Goal: Transaction & Acquisition: Obtain resource

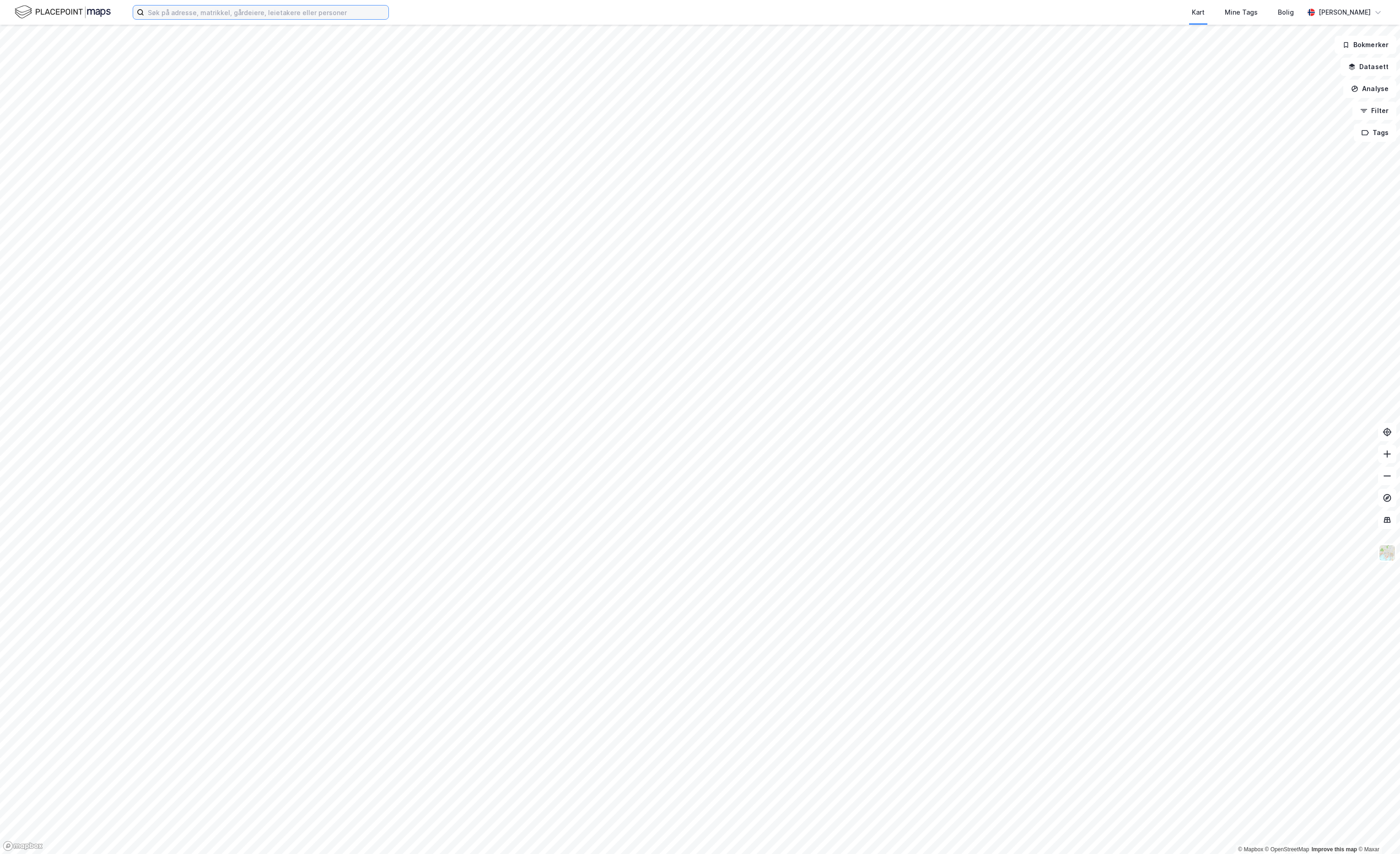
click at [173, 16] on input at bounding box center [266, 13] width 245 height 14
type input "42/786, [GEOGRAPHIC_DATA]"
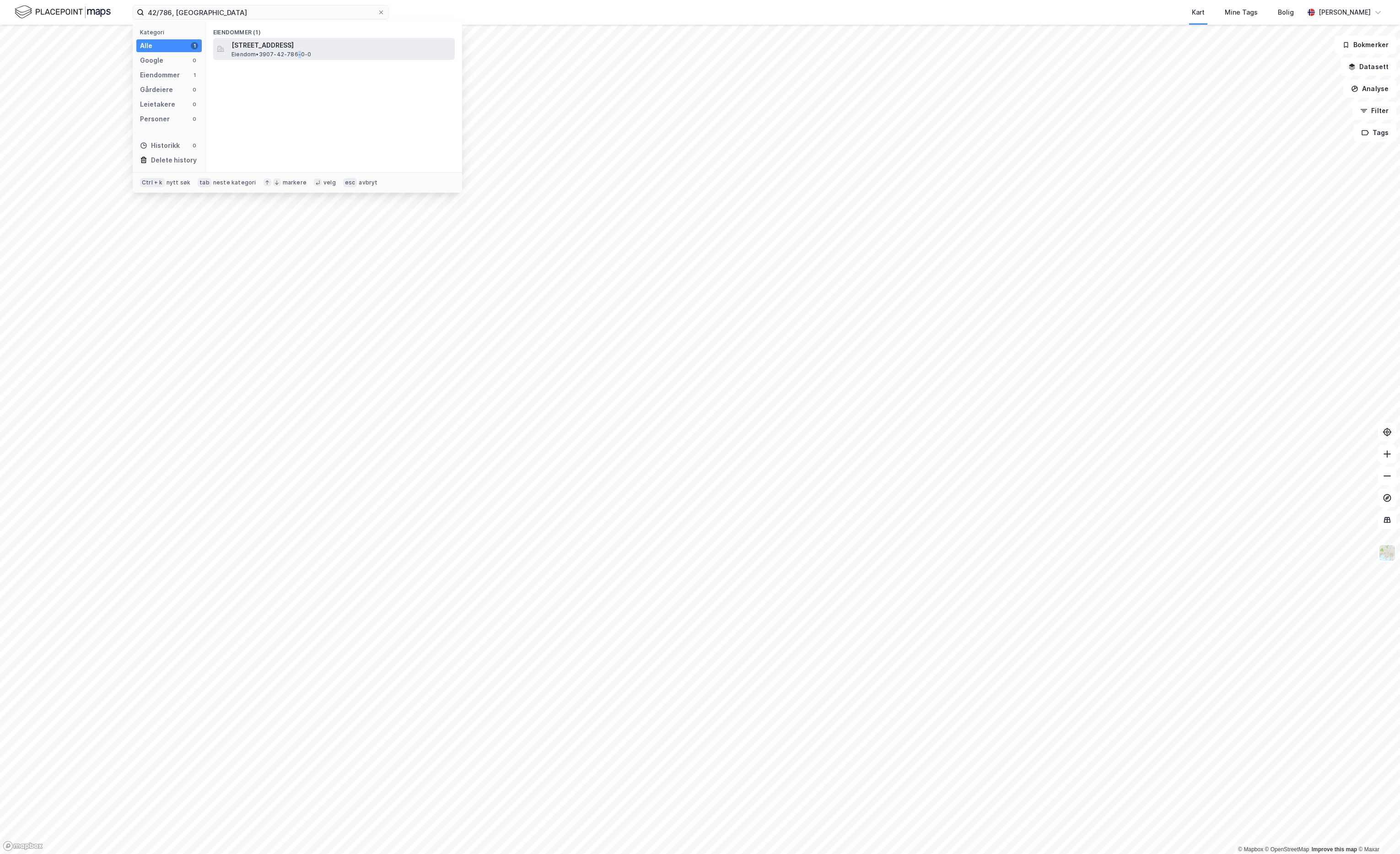
click at [300, 56] on div "[STREET_ADDRESS] • 3907-42-786-0-0" at bounding box center [334, 49] width 242 height 22
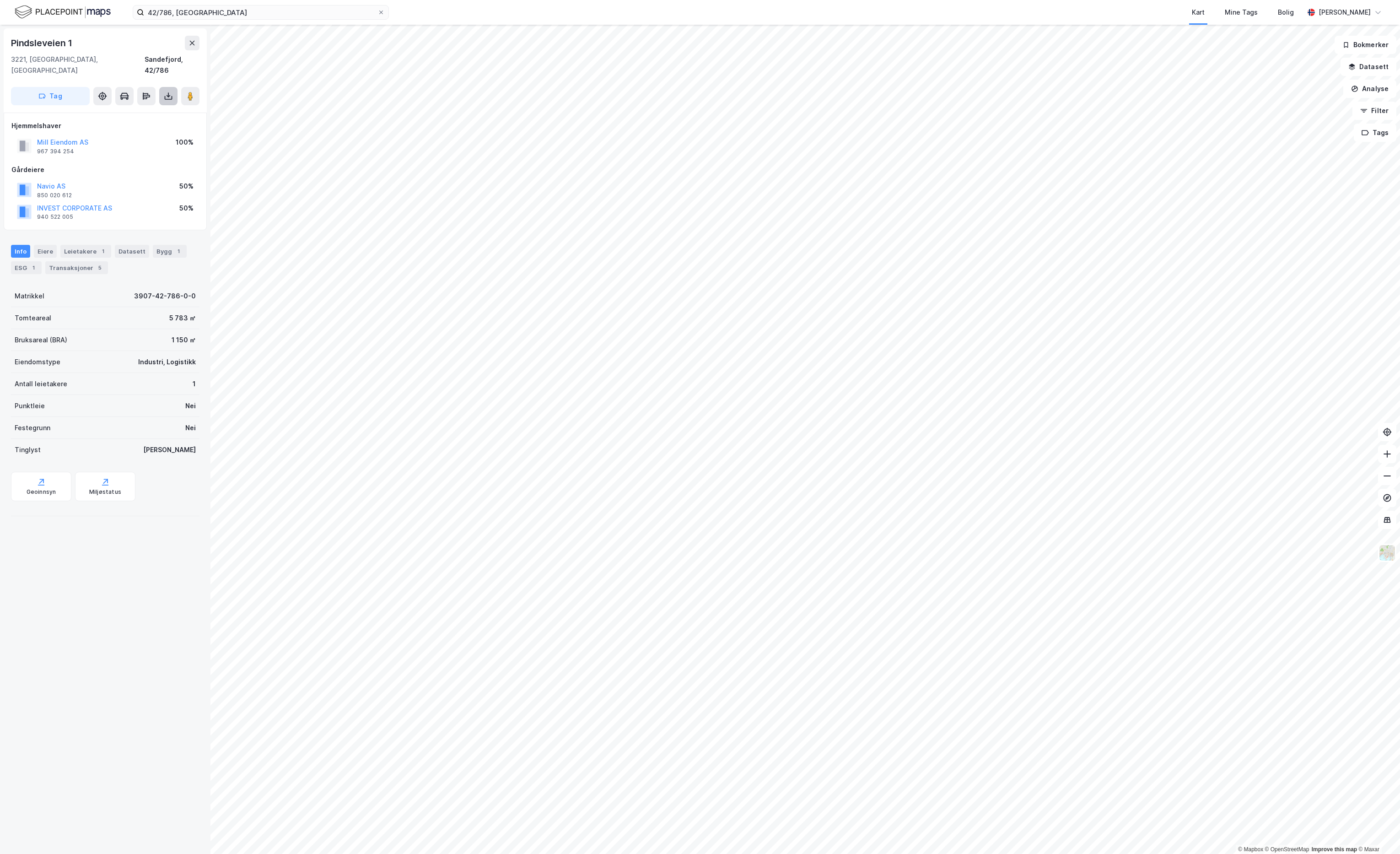
click at [168, 92] on icon at bounding box center [168, 94] width 1 height 5
click at [125, 111] on div "Last ned grunnbok" at bounding box center [122, 115] width 53 height 8
